Goal: Connect with others: Connect with others

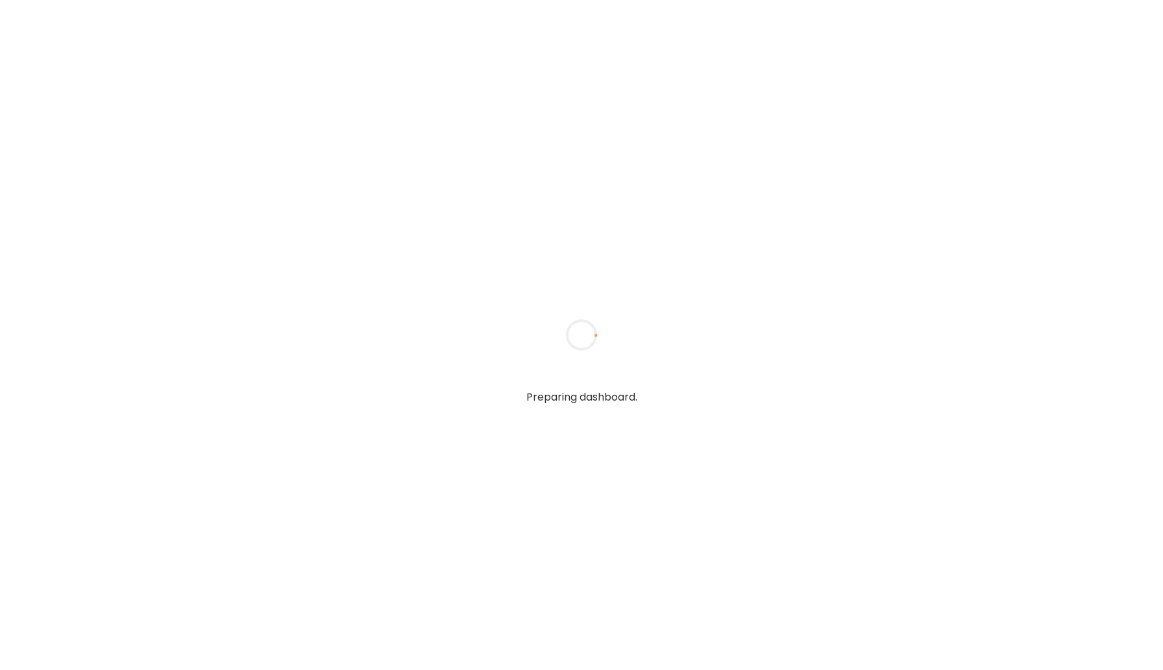
type input "*****"
type input "**********"
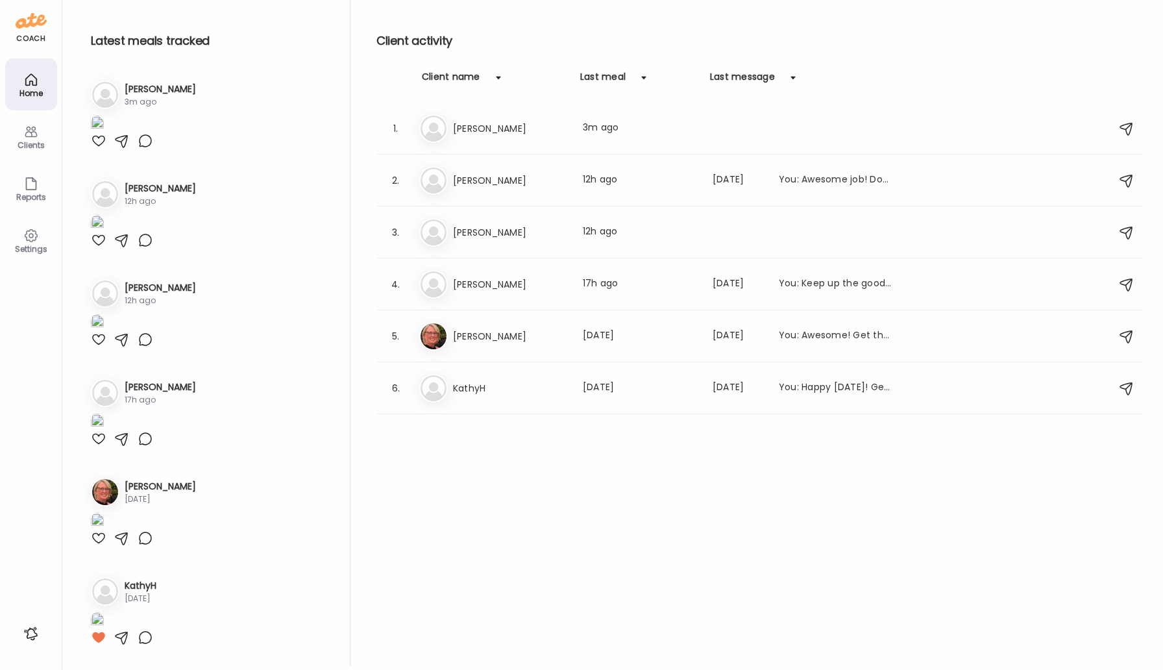
type input "**********"
click at [104, 133] on img at bounding box center [97, 125] width 13 height 18
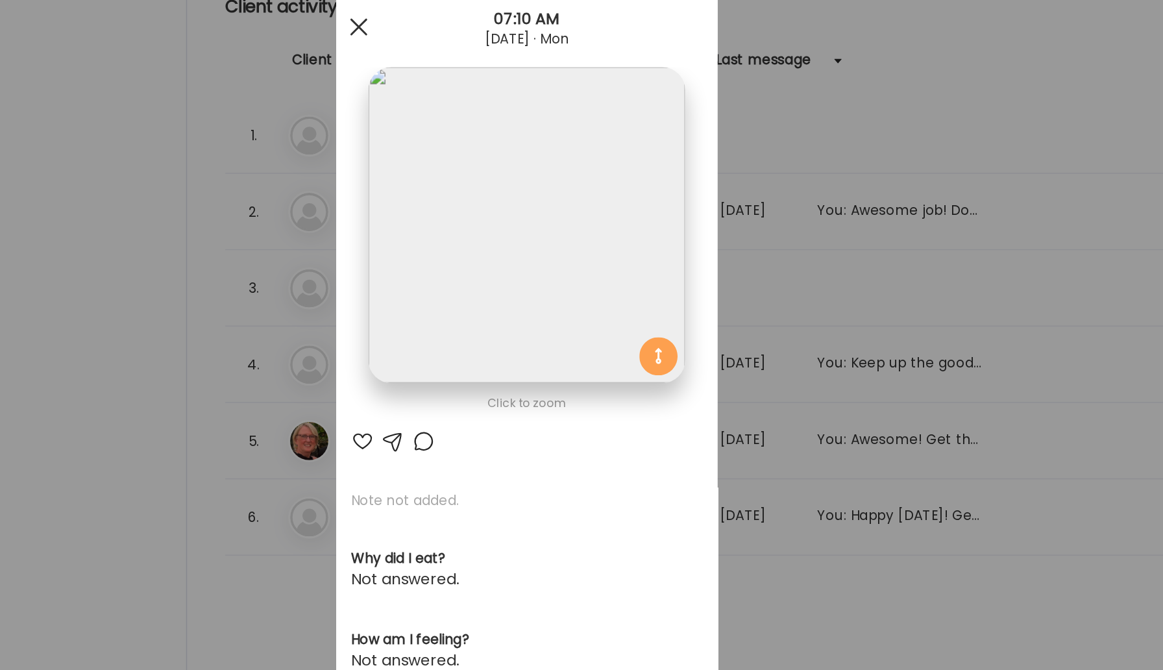
click at [468, 58] on div at bounding box center [467, 55] width 26 height 26
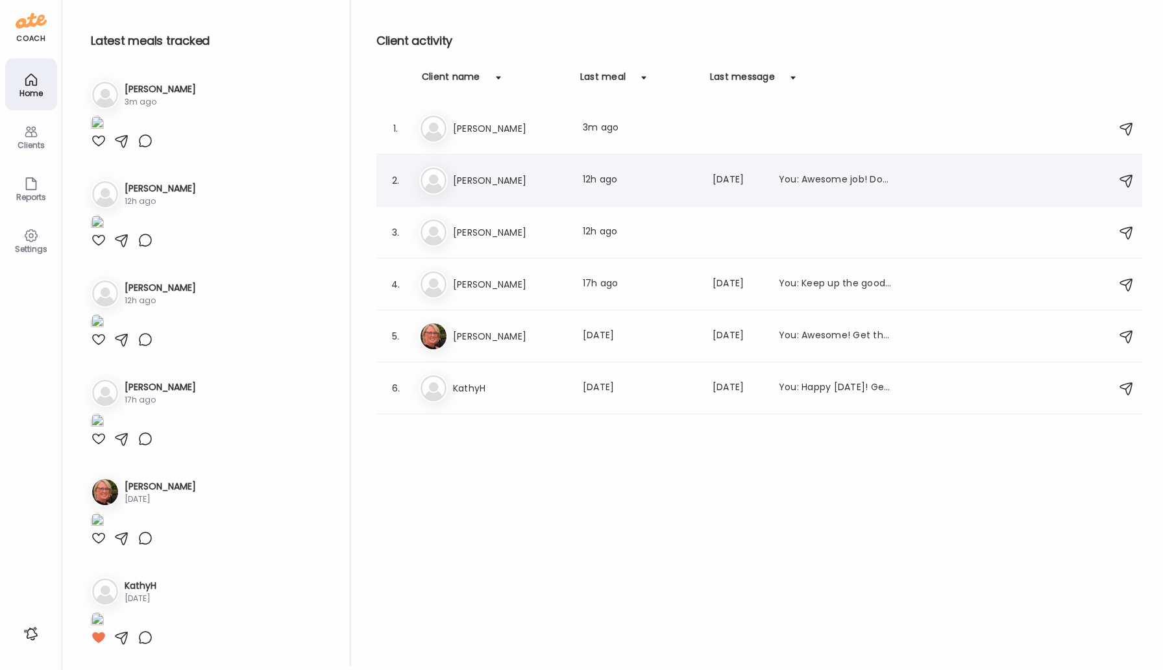
click at [482, 186] on h3 "[PERSON_NAME]" at bounding box center [510, 181] width 114 height 16
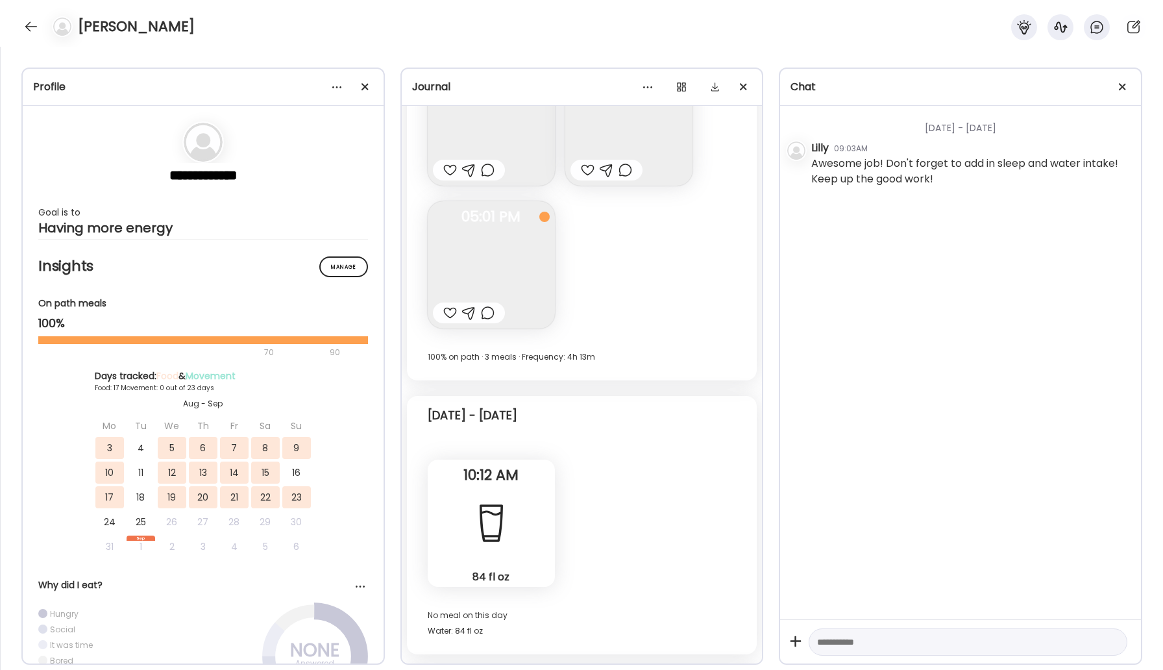
scroll to position [11205, 0]
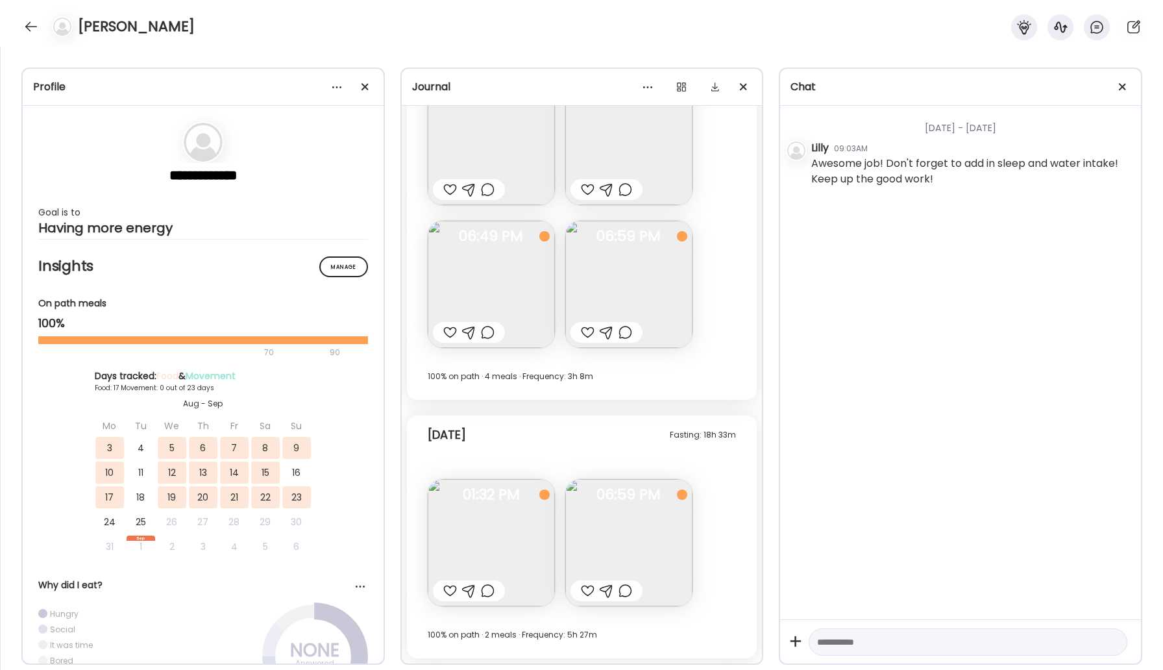
click at [604, 528] on img at bounding box center [628, 542] width 127 height 127
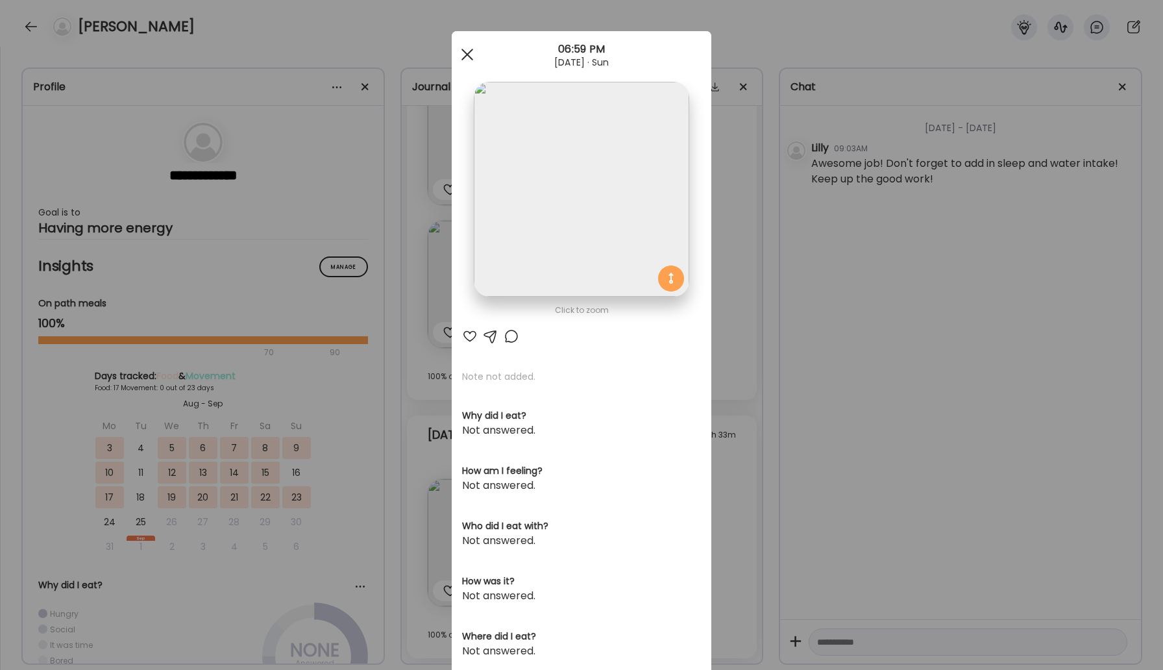
click at [469, 45] on div at bounding box center [467, 55] width 26 height 26
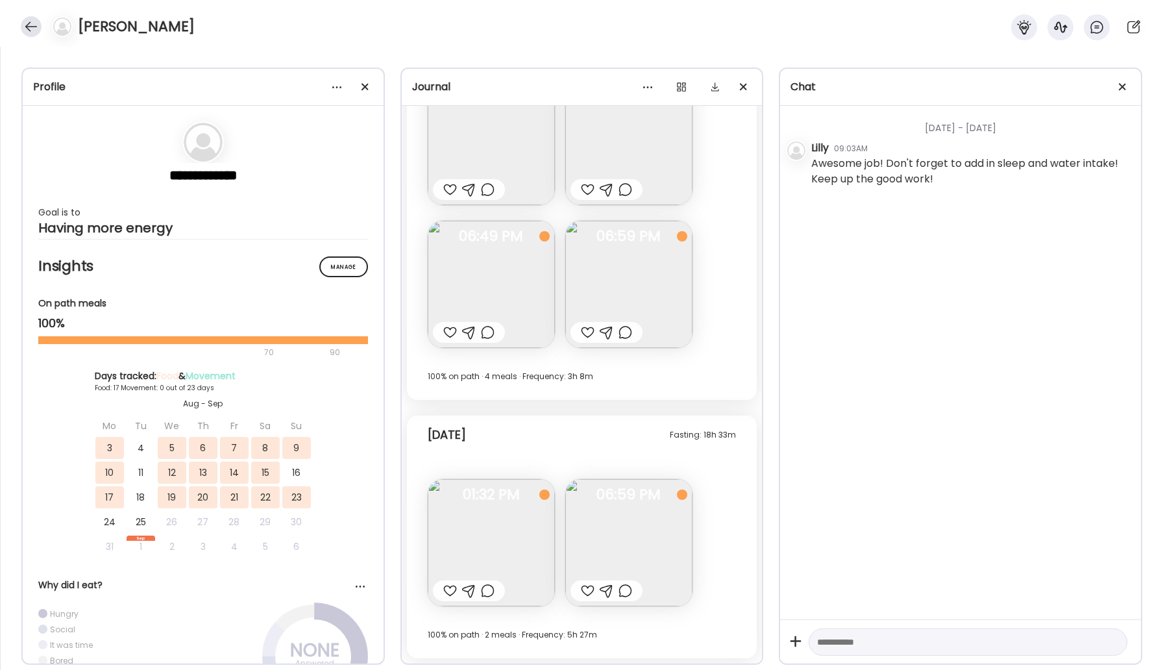
click at [34, 21] on div at bounding box center [31, 26] width 21 height 21
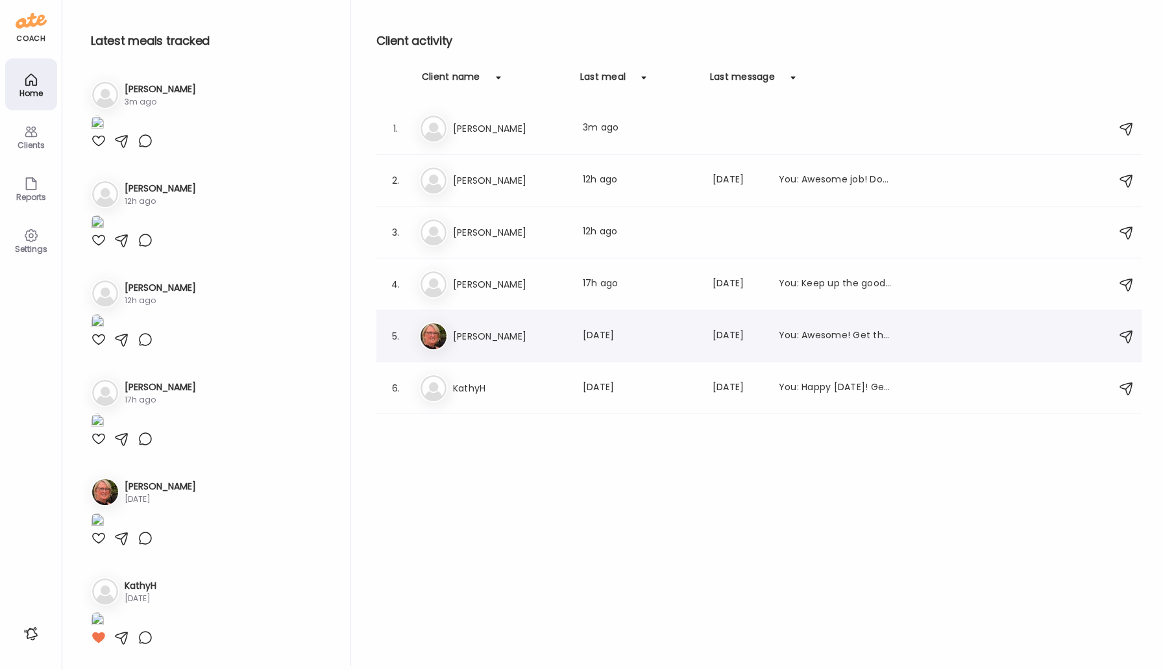
click at [475, 343] on div "[PERSON_NAME] [PERSON_NAME] Last meal: [DATE] Last message: [DATE] You: Awesome…" at bounding box center [761, 336] width 684 height 29
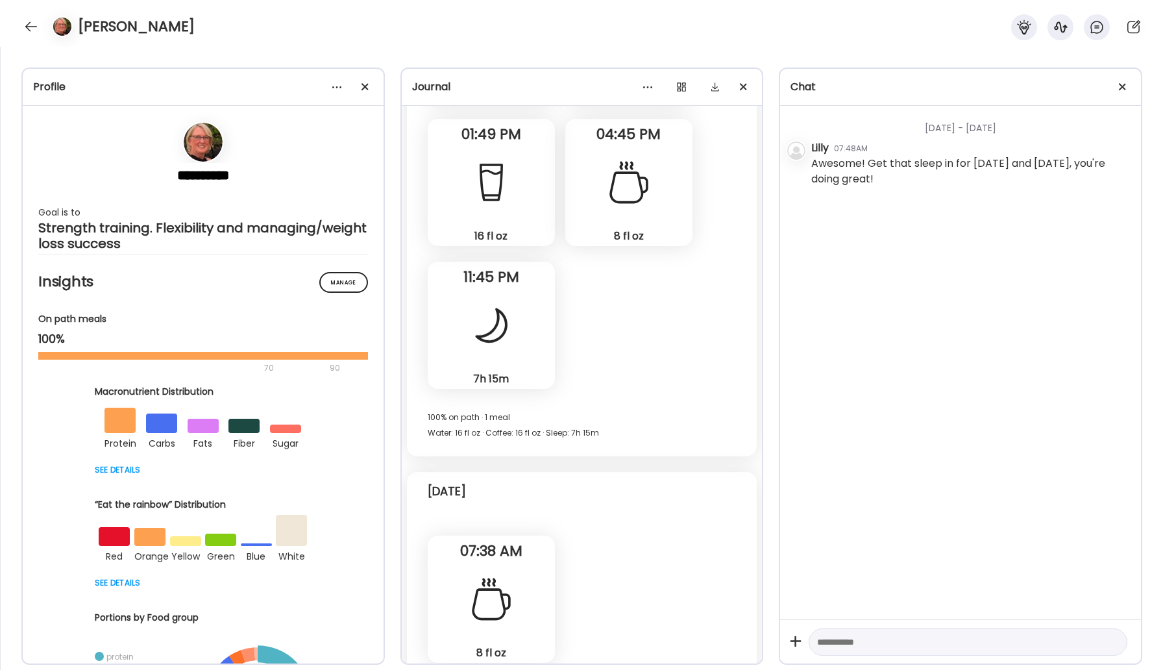
scroll to position [23792, 0]
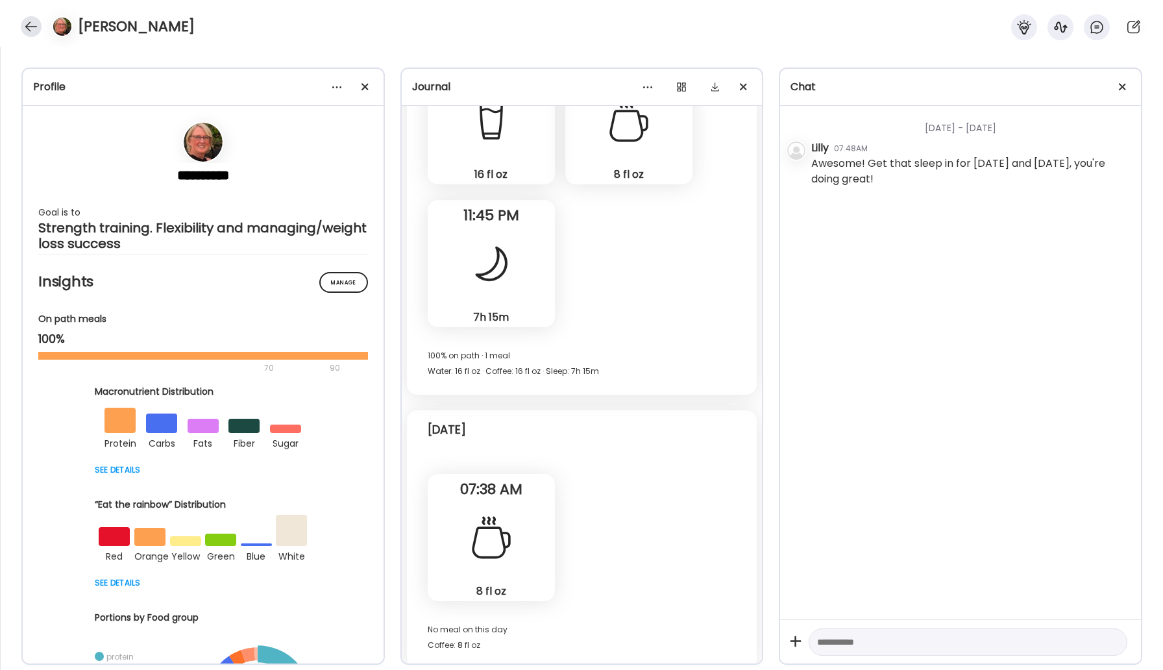
click at [28, 25] on div at bounding box center [31, 26] width 21 height 21
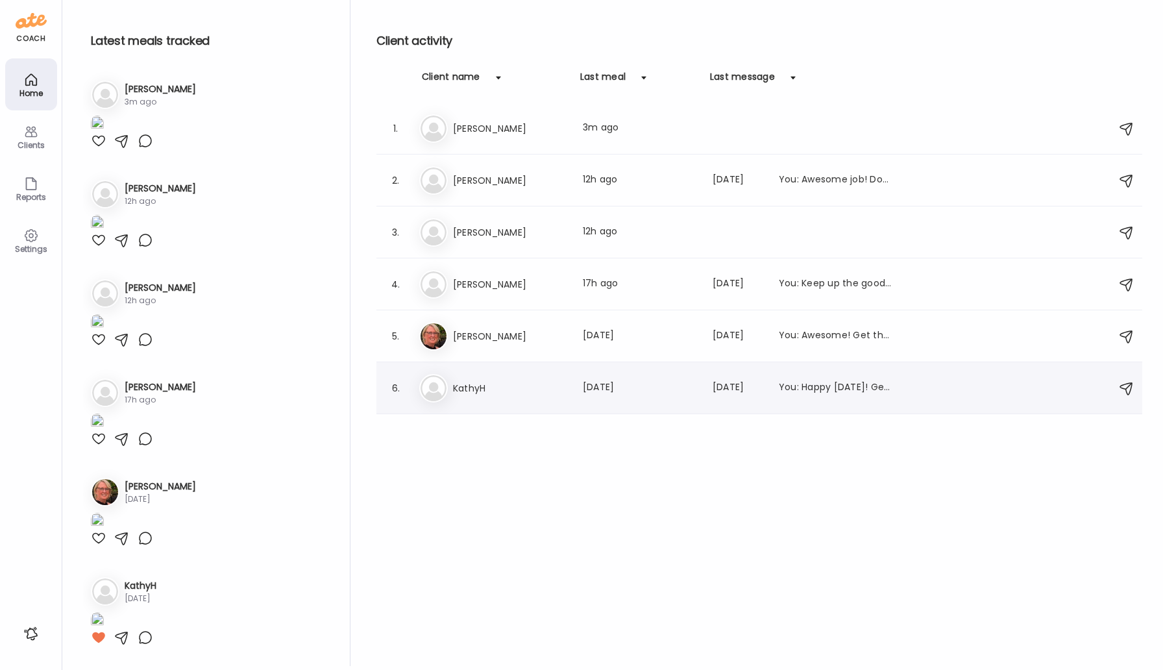
click at [463, 393] on h3 "KathyH" at bounding box center [510, 388] width 114 height 16
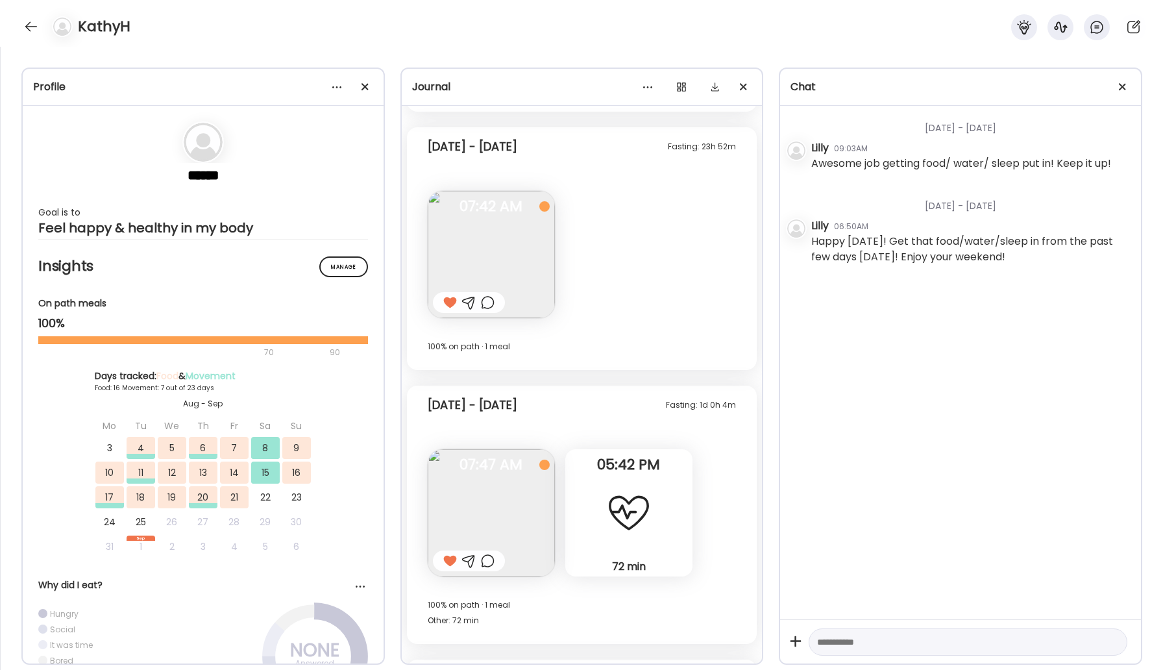
scroll to position [10521, 0]
click at [23, 24] on div at bounding box center [31, 26] width 21 height 21
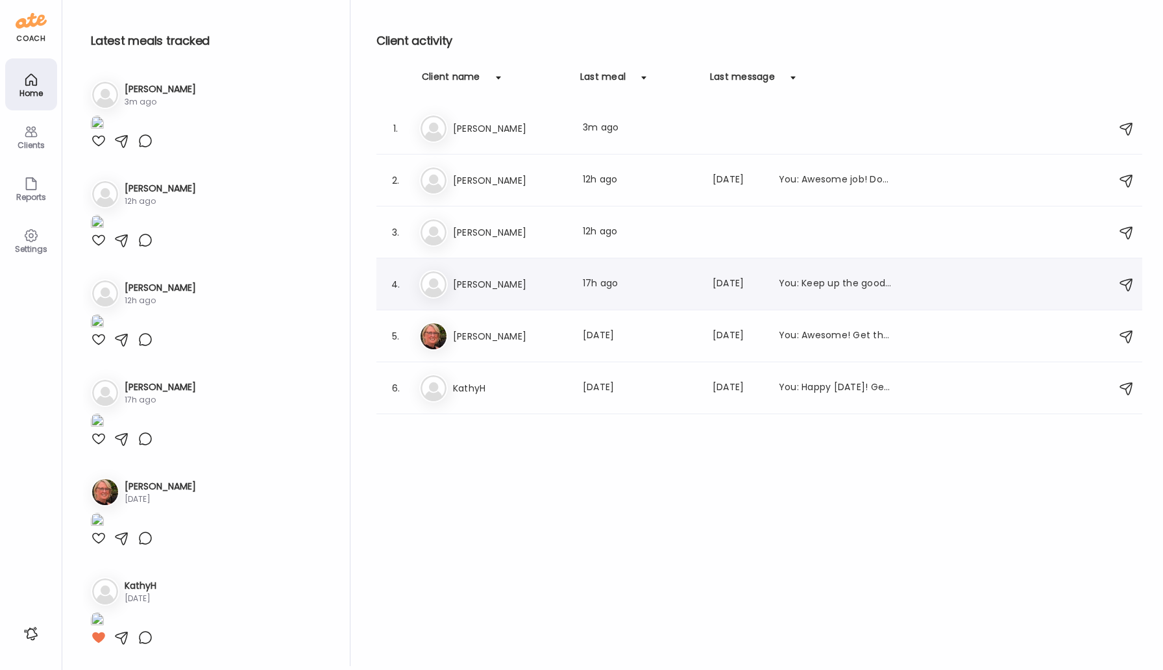
click at [502, 291] on h3 "[PERSON_NAME]" at bounding box center [510, 284] width 114 height 16
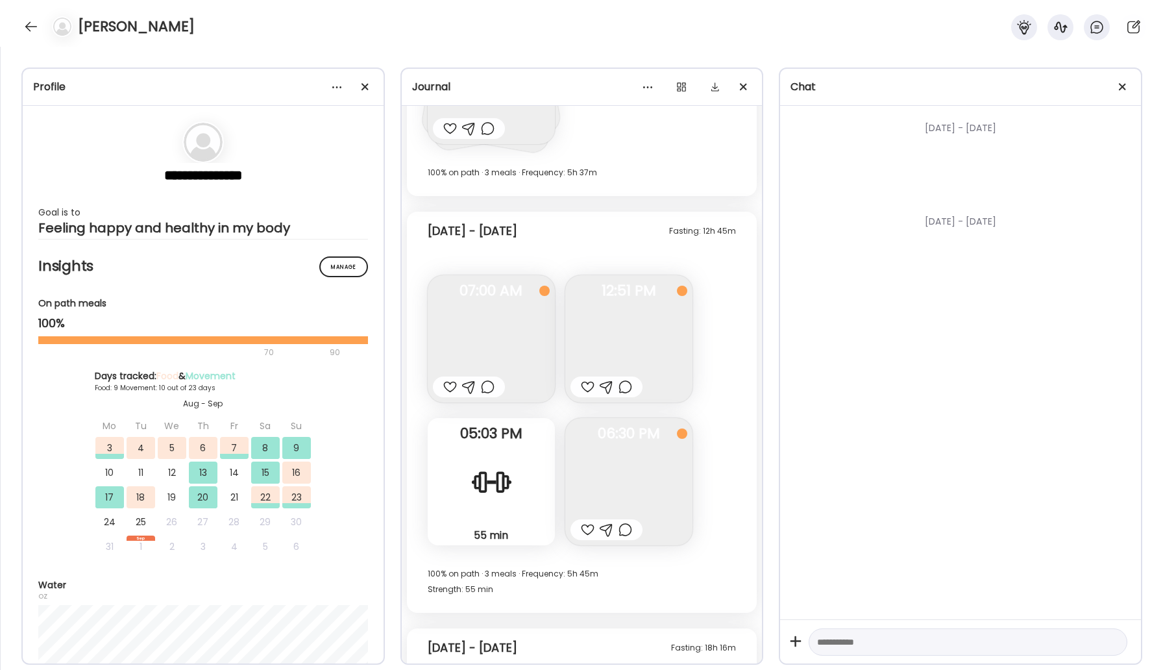
scroll to position [9945, 0]
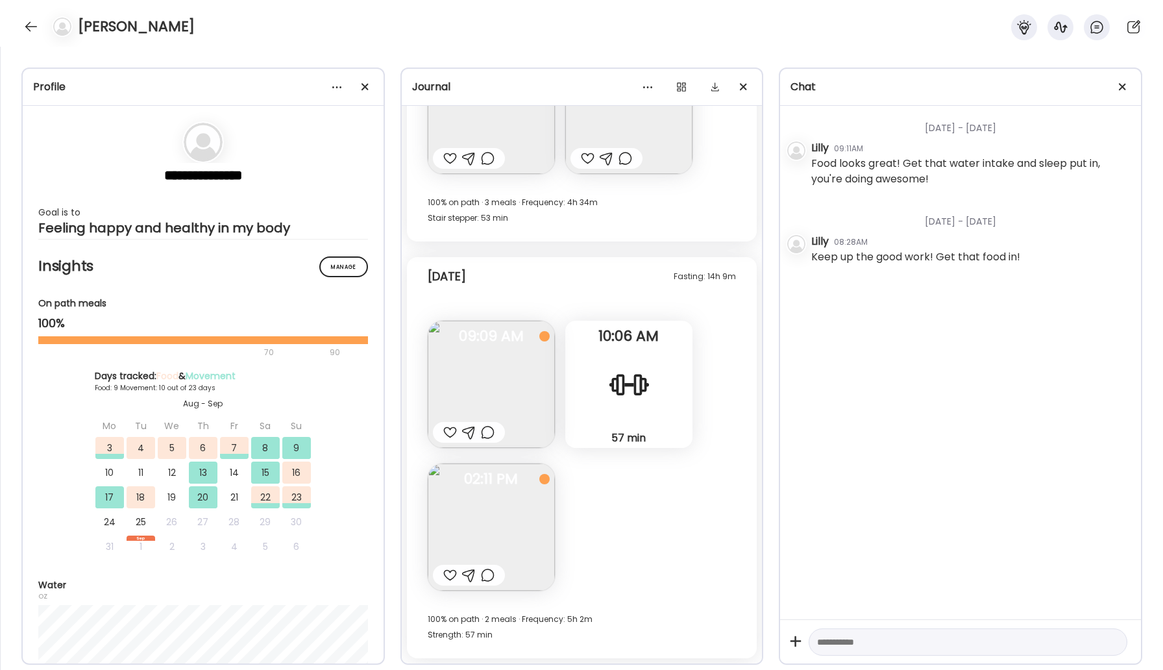
click at [507, 517] on img at bounding box center [491, 526] width 127 height 127
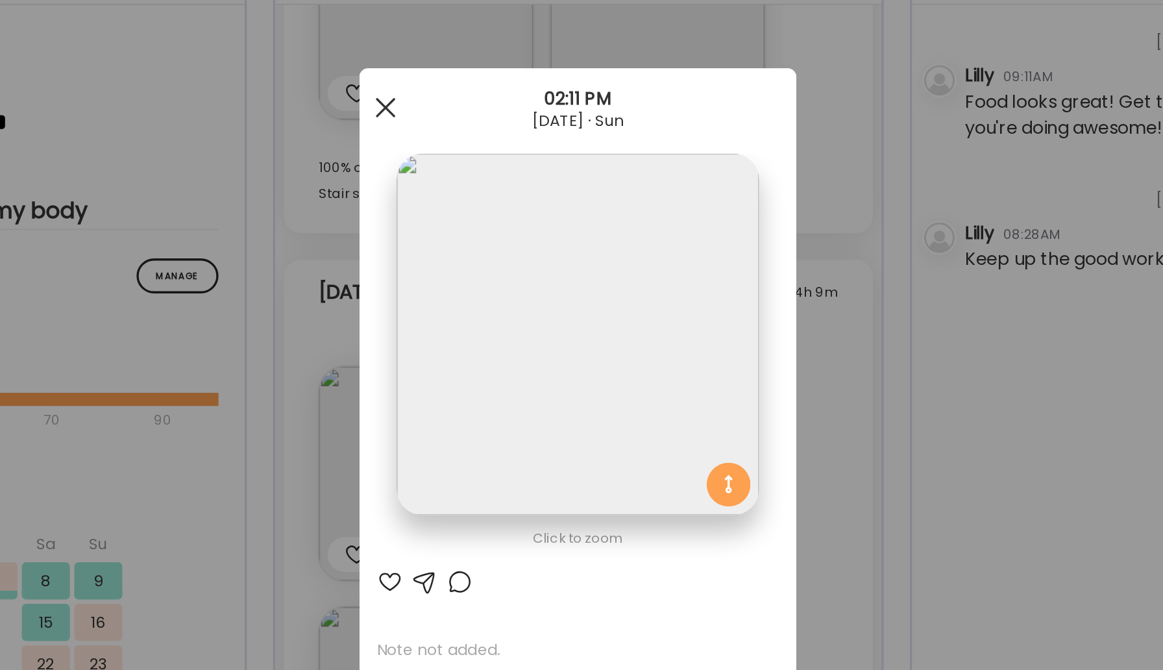
click at [469, 167] on div at bounding box center [467, 167] width 26 height 26
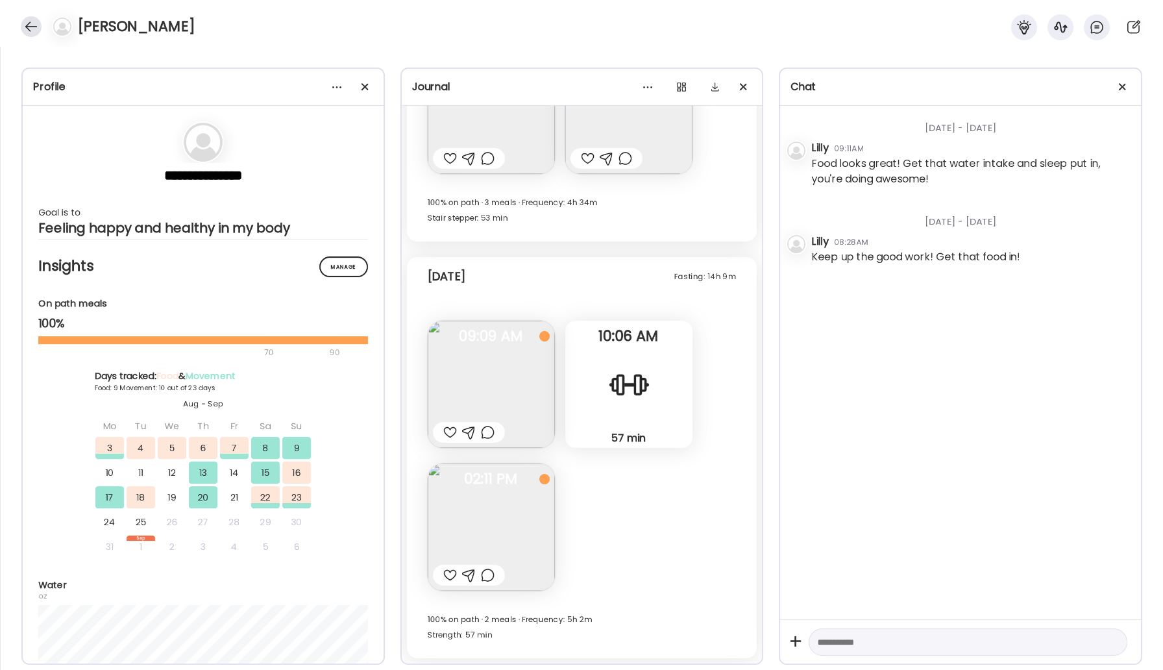
click at [34, 27] on div at bounding box center [31, 26] width 21 height 21
